Goal: Transaction & Acquisition: Purchase product/service

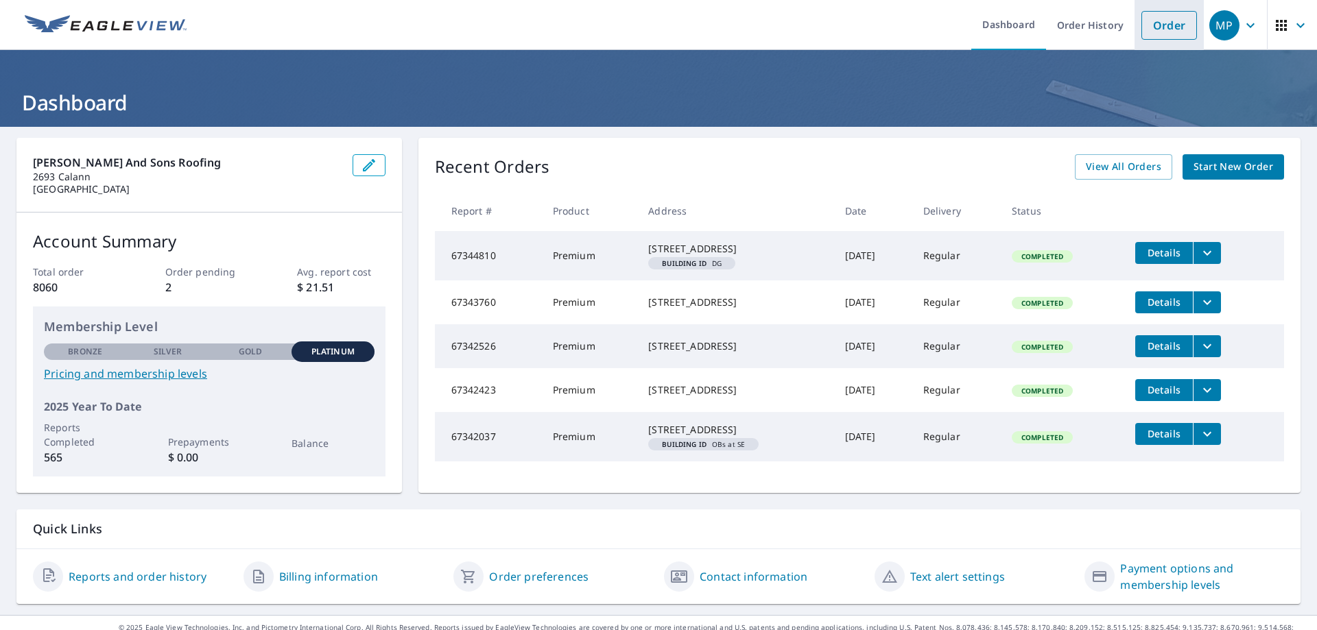
click at [1160, 23] on link "Order" at bounding box center [1169, 25] width 56 height 29
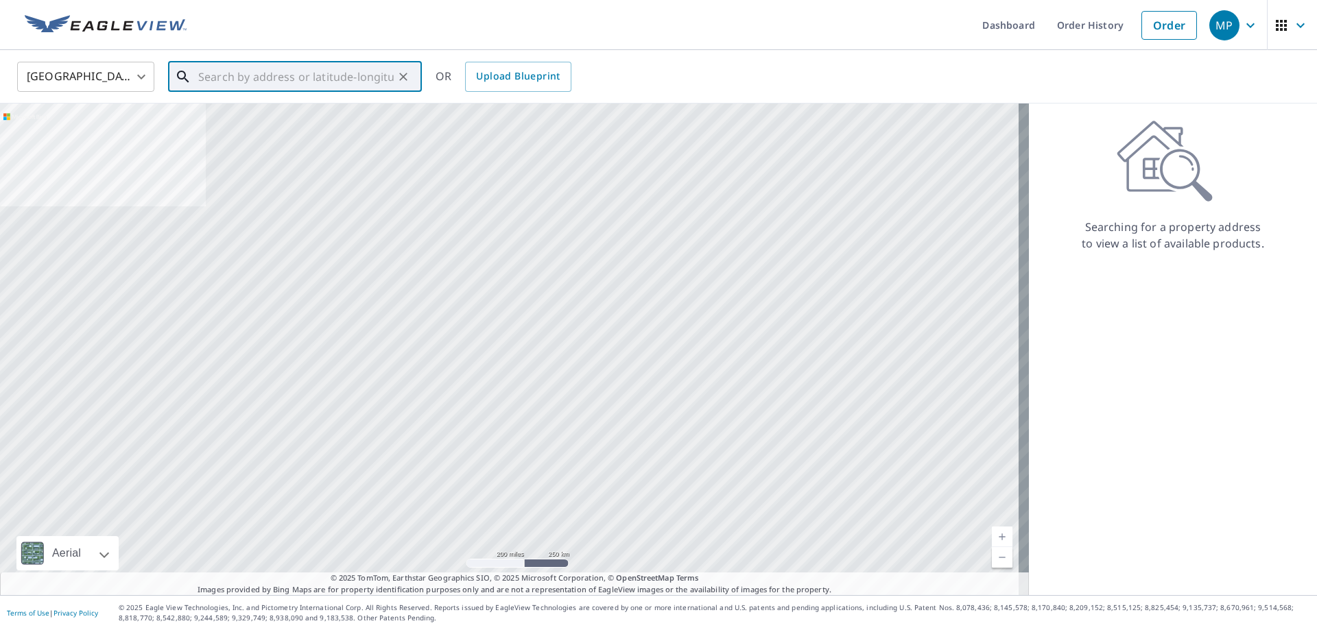
click at [292, 73] on input "text" at bounding box center [295, 77] width 195 height 38
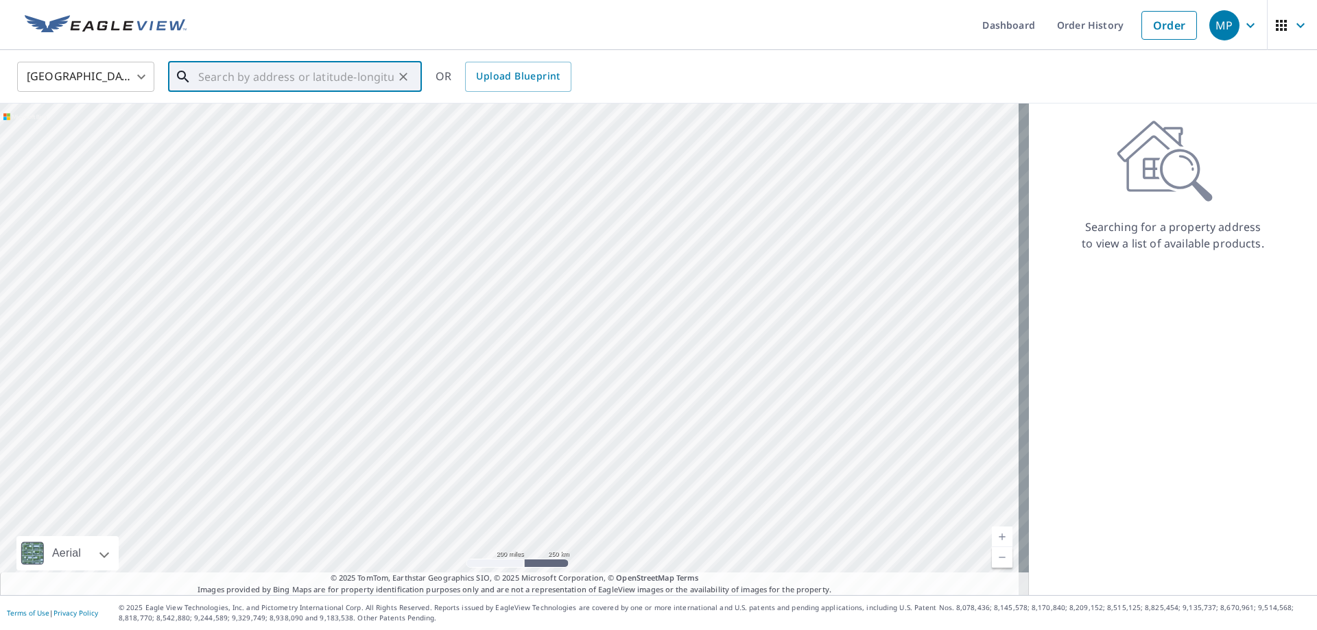
paste input "[STREET_ADDRESS]"
click at [233, 115] on span "[STREET_ADDRESS]" at bounding box center [302, 116] width 215 height 16
type input "[STREET_ADDRESS]"
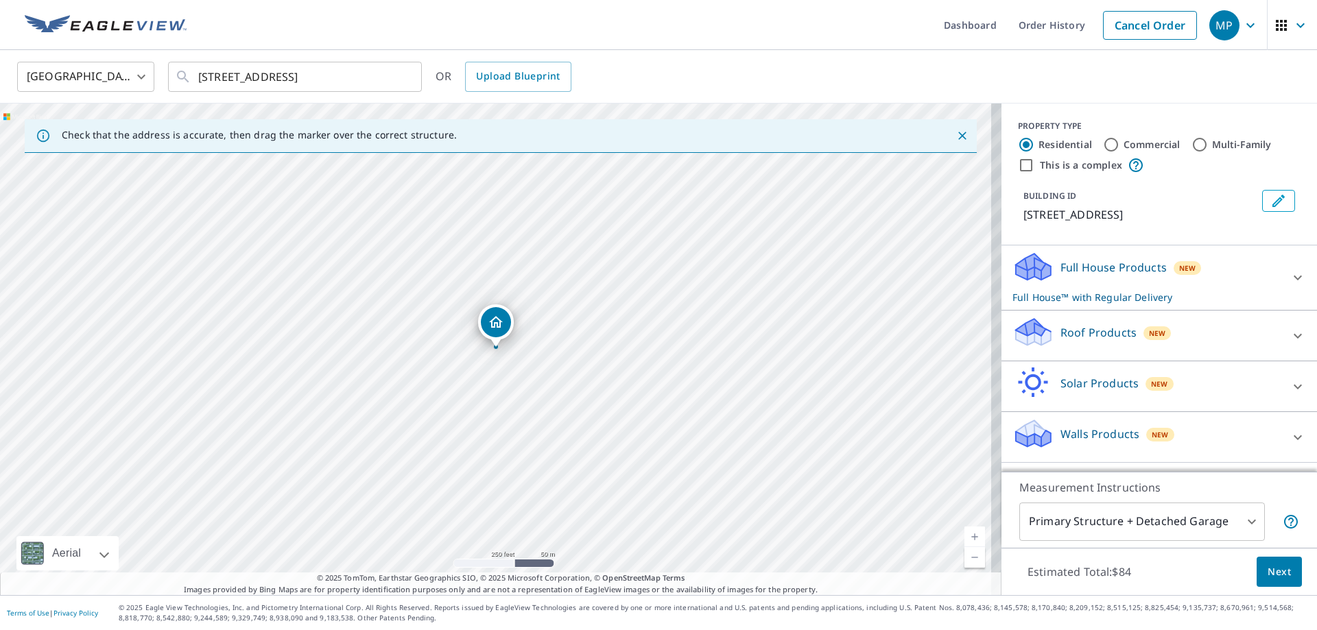
click at [1072, 330] on p "Roof Products" at bounding box center [1098, 332] width 76 height 16
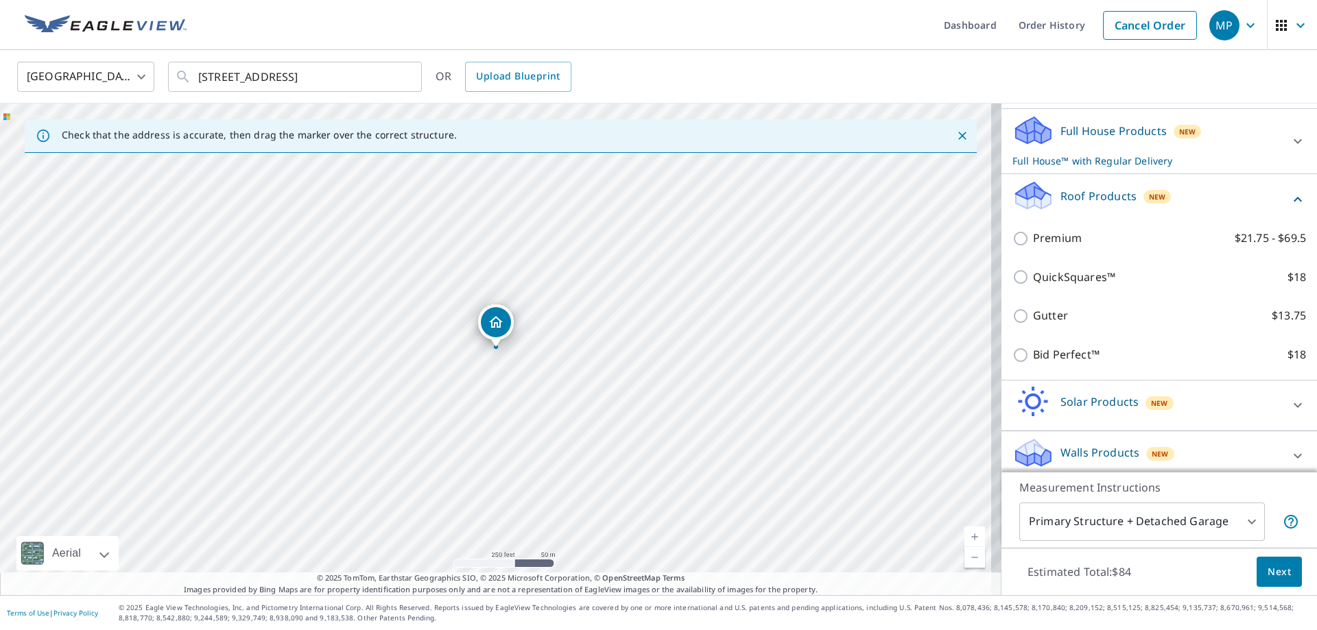
scroll to position [137, 0]
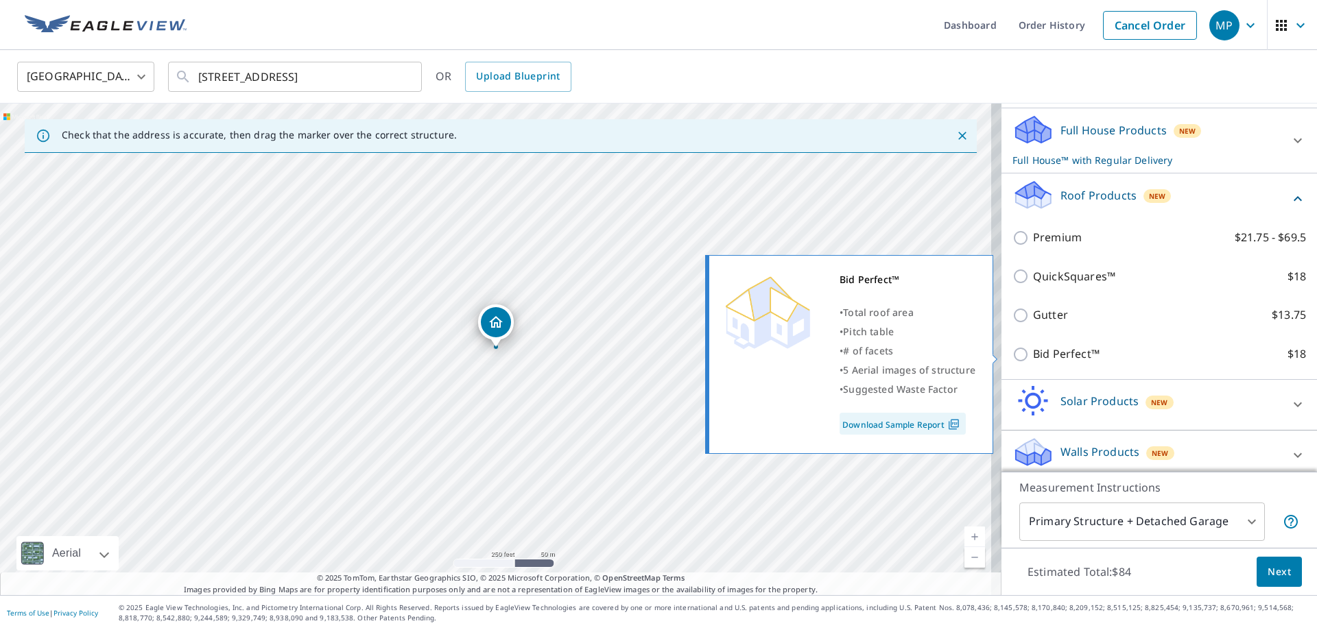
click at [1033, 354] on p "Bid Perfect™" at bounding box center [1066, 354] width 67 height 17
click at [1032, 354] on input "Bid Perfect™ $18" at bounding box center [1022, 354] width 21 height 16
checkbox input "true"
checkbox input "false"
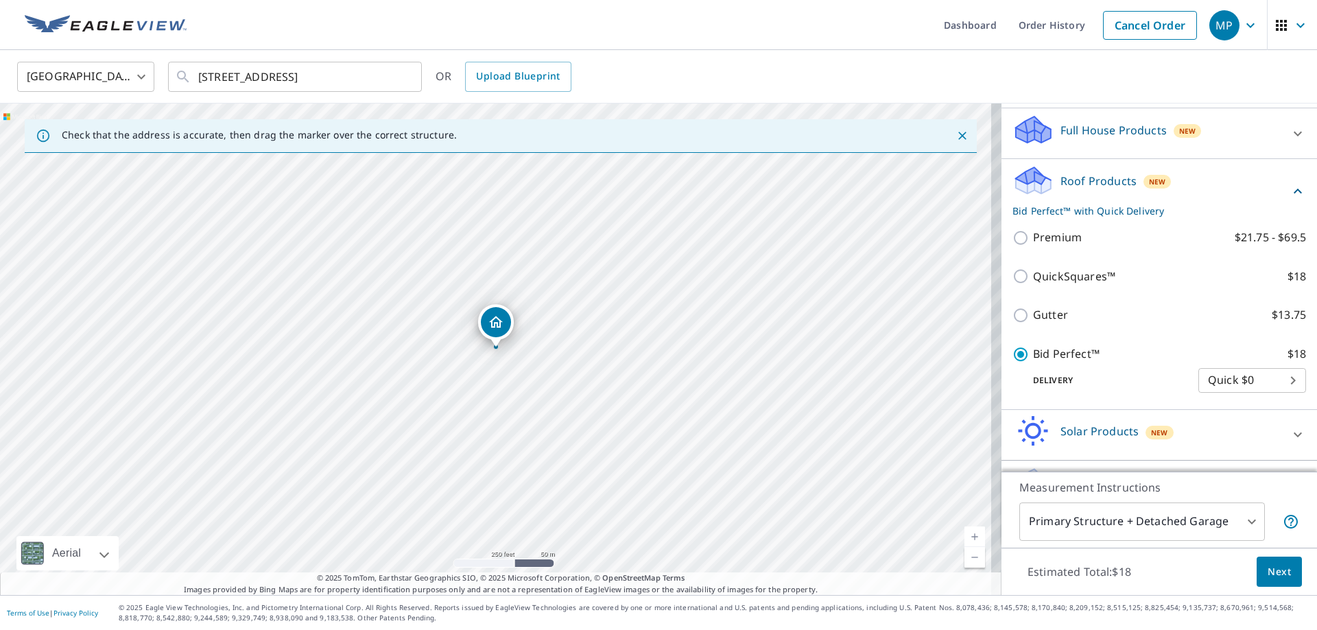
click at [1267, 576] on span "Next" at bounding box center [1278, 572] width 23 height 17
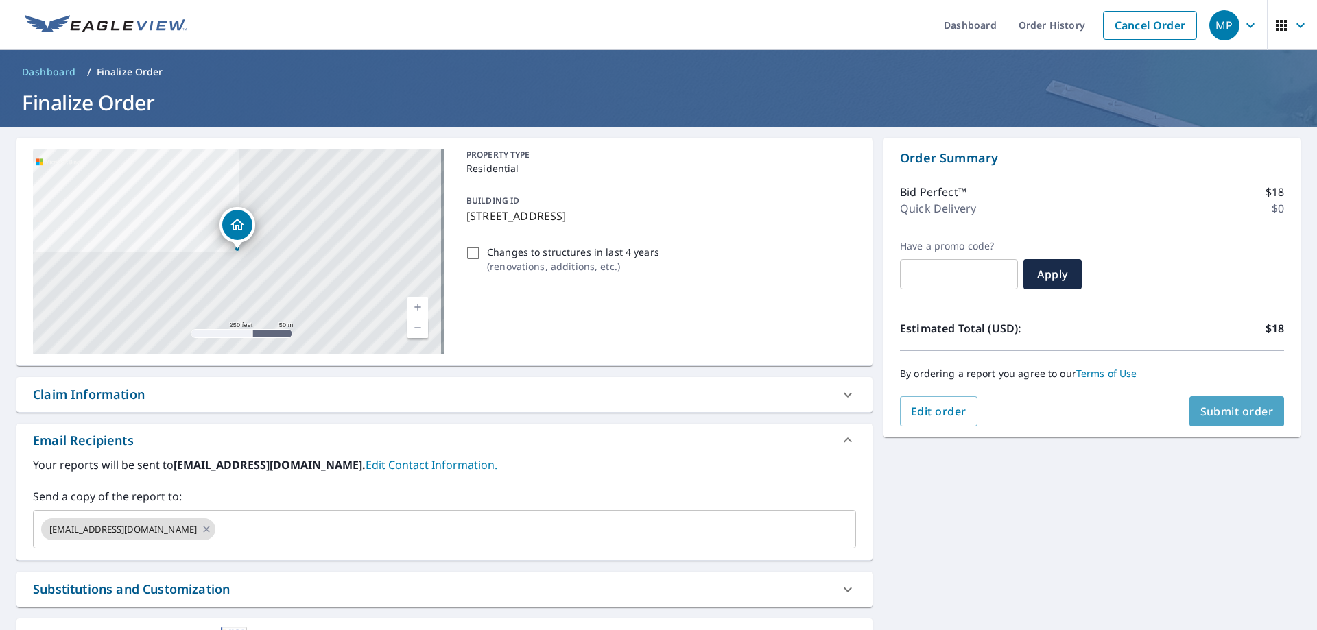
click at [1204, 407] on button "Submit order" at bounding box center [1236, 411] width 95 height 30
checkbox input "true"
